Goal: Information Seeking & Learning: Learn about a topic

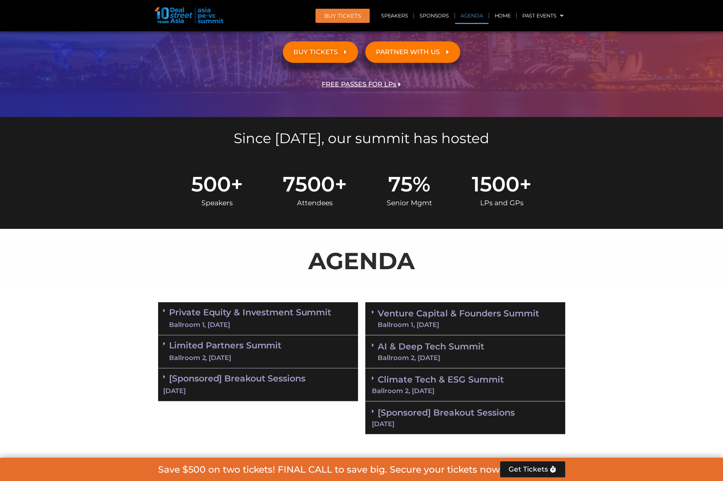
scroll to position [400, 0]
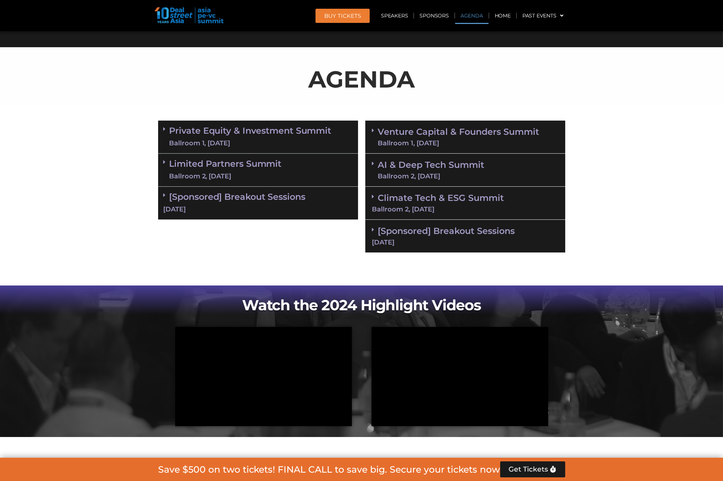
click at [292, 141] on div "Ballroom 1, [DATE]" at bounding box center [250, 143] width 162 height 9
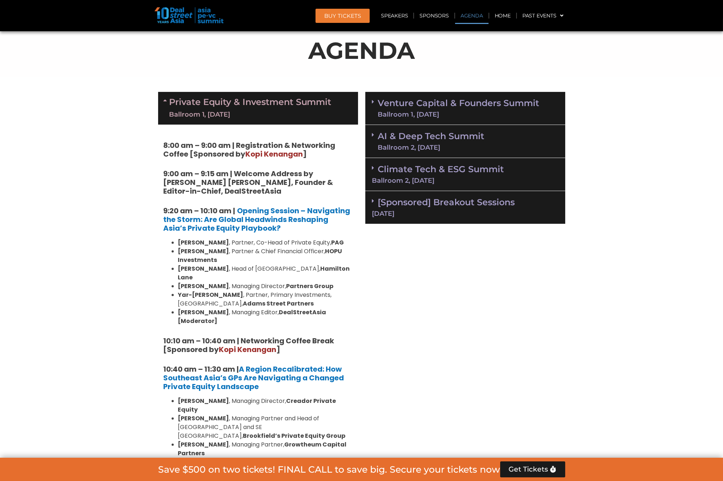
scroll to position [473, 0]
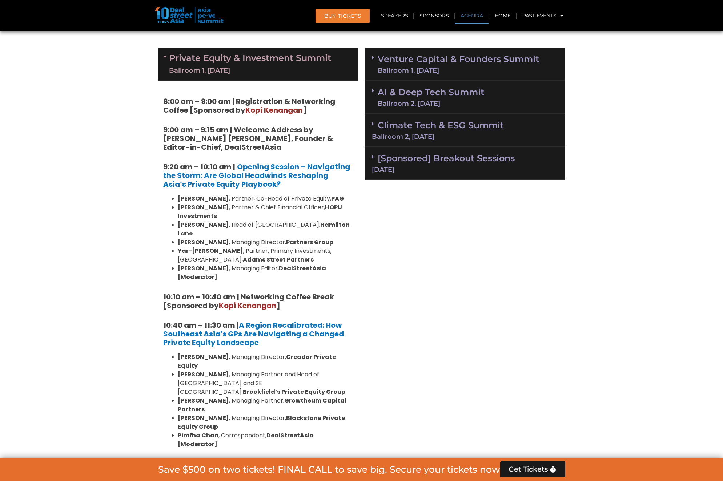
click at [459, 133] on div "Ballroom 2, [DATE]" at bounding box center [465, 136] width 186 height 7
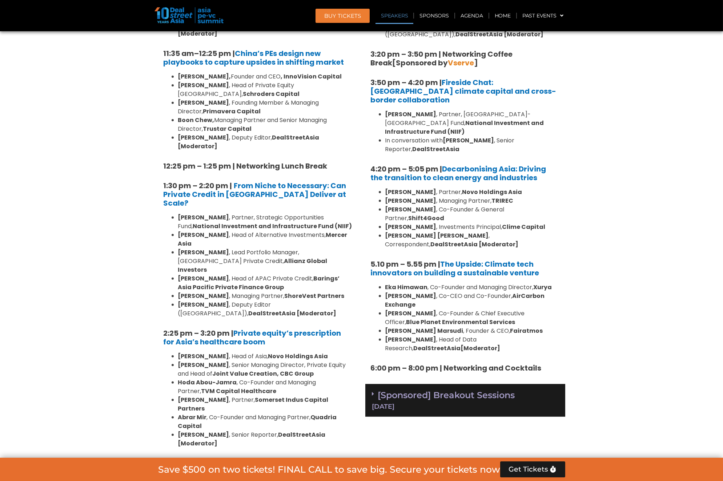
scroll to position [909, 0]
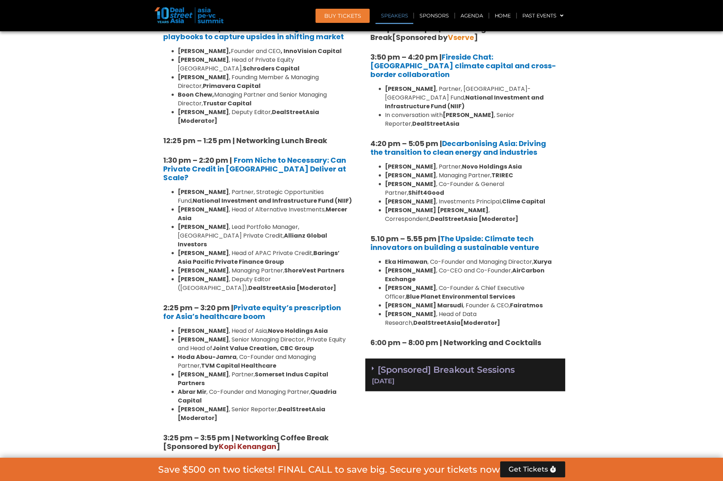
click at [521, 359] on div "[Sponsored] Breakout Sessions [DATE]" at bounding box center [465, 375] width 200 height 33
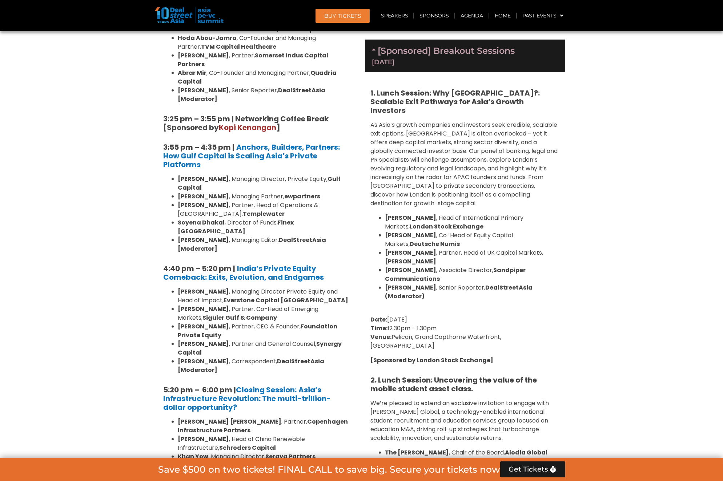
scroll to position [1236, 0]
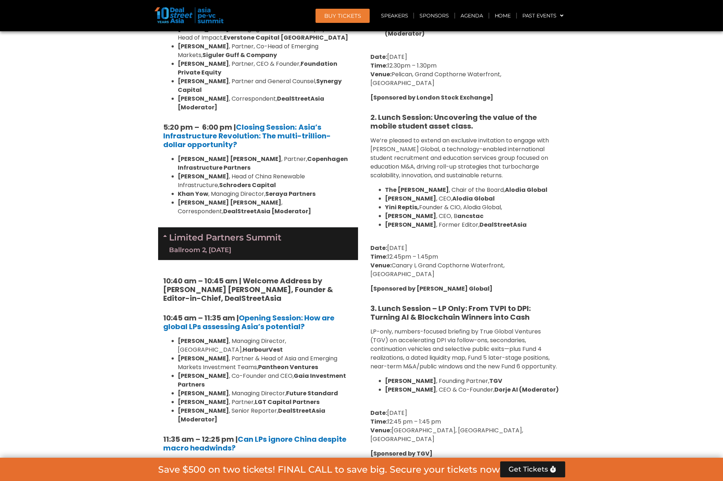
scroll to position [1490, 0]
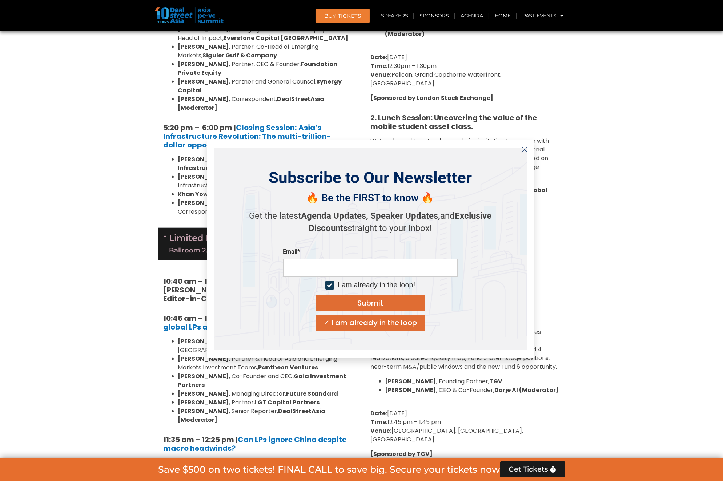
click at [521, 150] on icon "Close" at bounding box center [524, 149] width 7 height 7
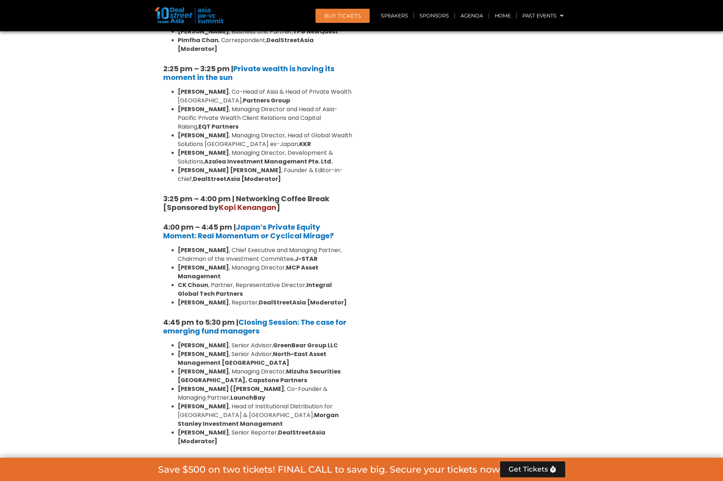
scroll to position [2108, 0]
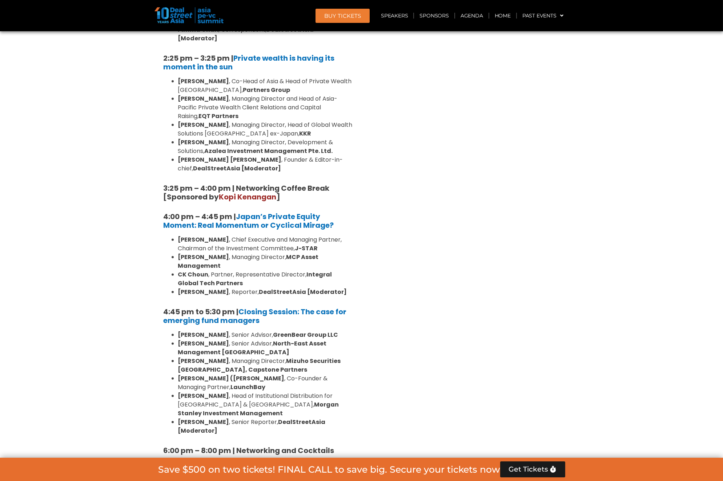
click at [299, 471] on link "[Sponsored] Breakout Sessions [DATE]" at bounding box center [258, 482] width 189 height 23
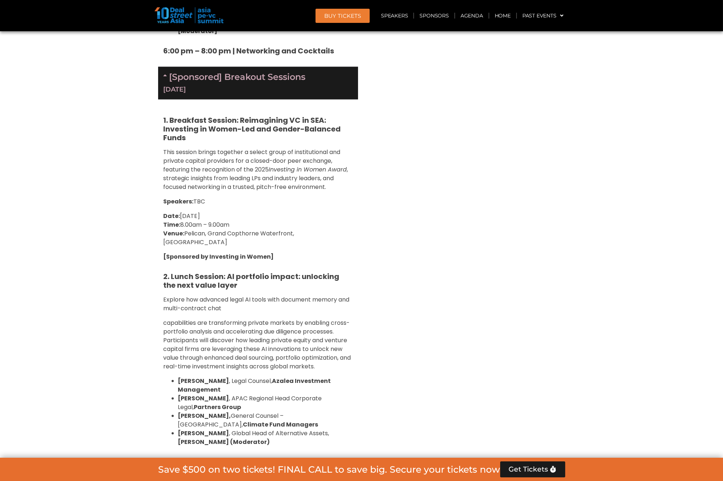
scroll to position [2617, 0]
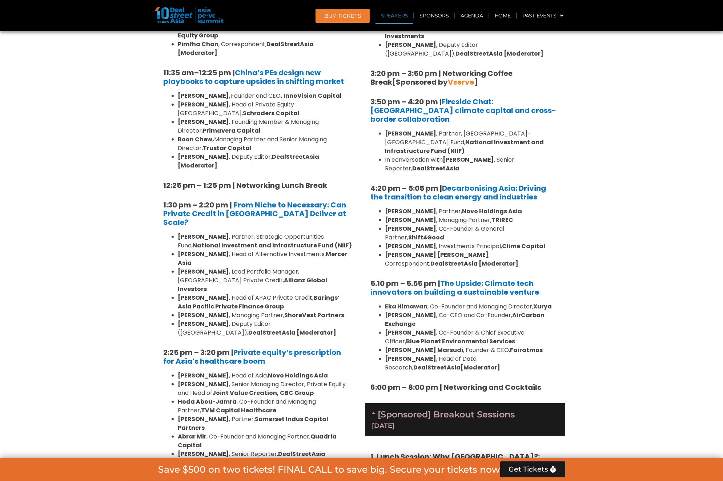
scroll to position [866, 0]
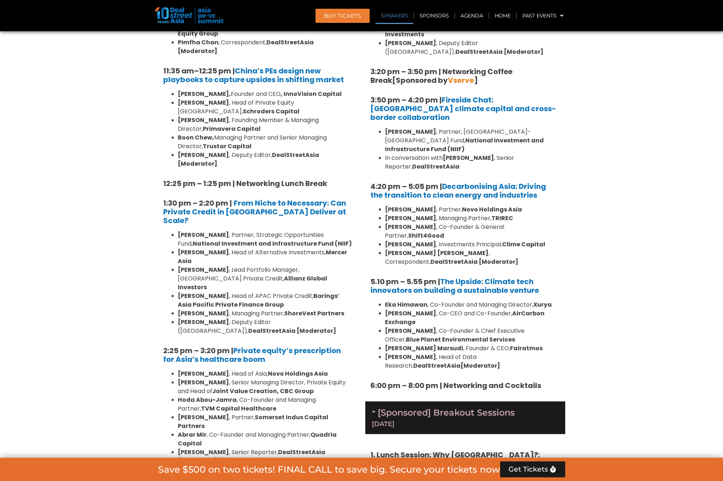
click at [531, 344] on strong "Fairatmos" at bounding box center [526, 348] width 33 height 8
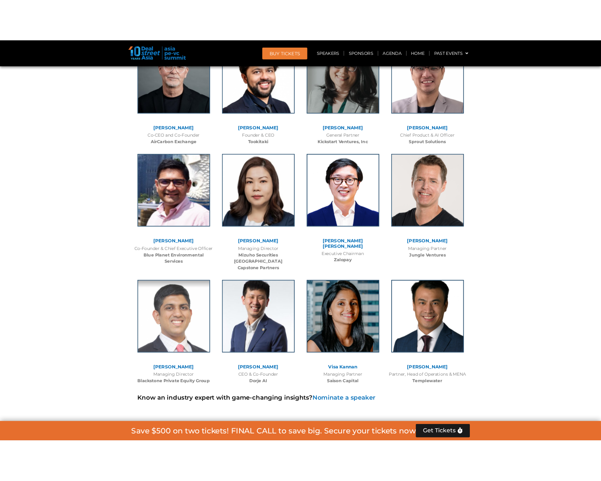
scroll to position [7409, 0]
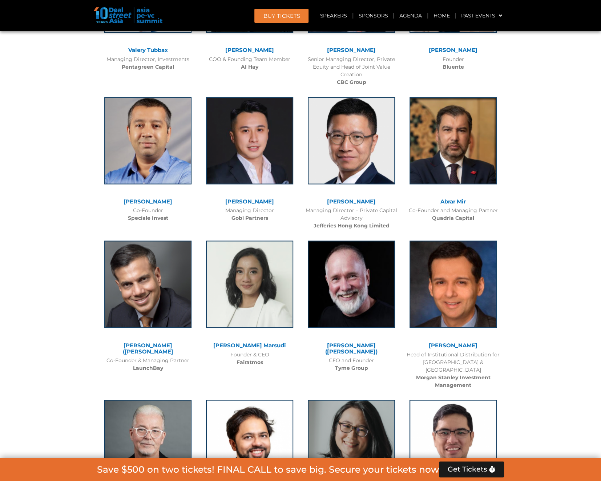
scroll to position [7190, 0]
